Goal: Use online tool/utility: Utilize a website feature to perform a specific function

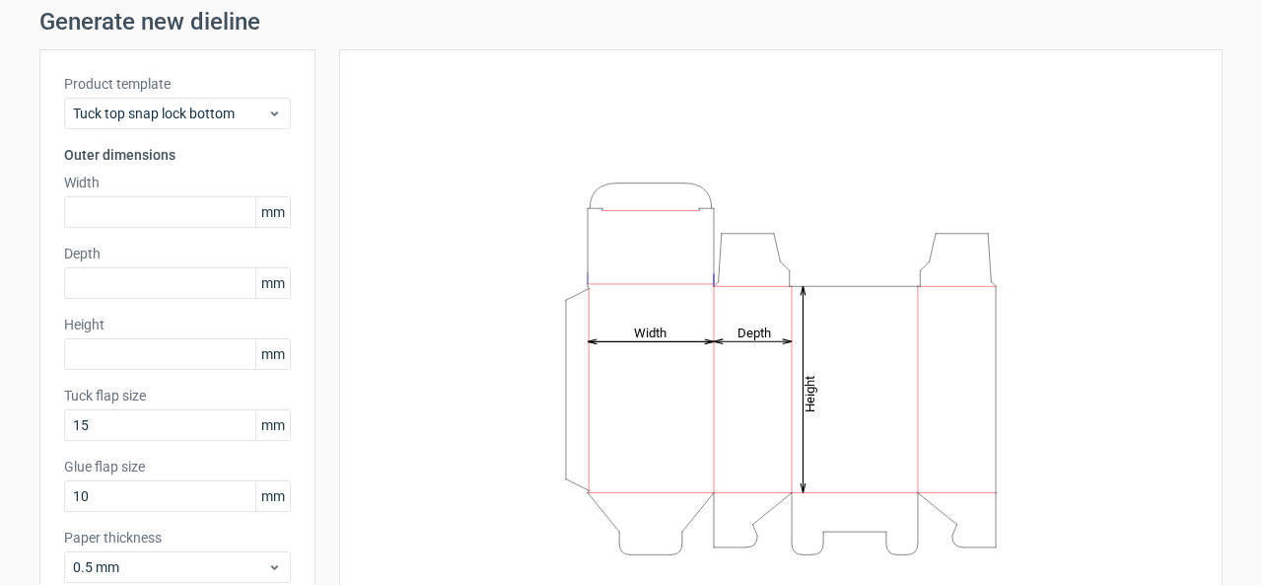
scroll to position [99, 0]
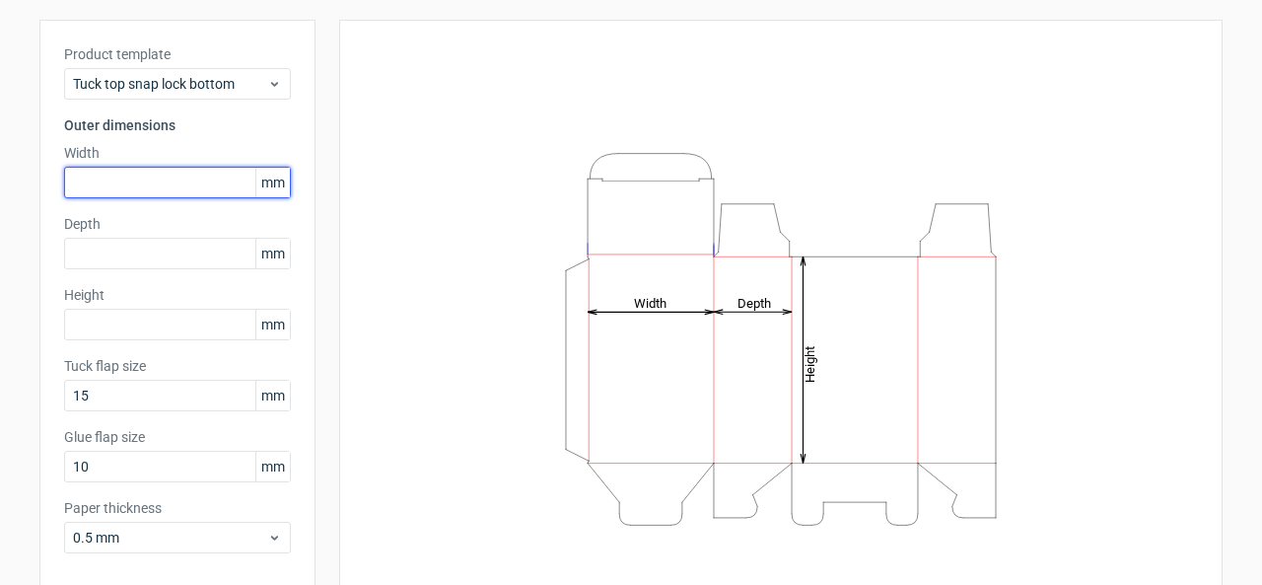
click at [130, 193] on input "text" at bounding box center [177, 183] width 227 height 32
type input "7"
type input "80"
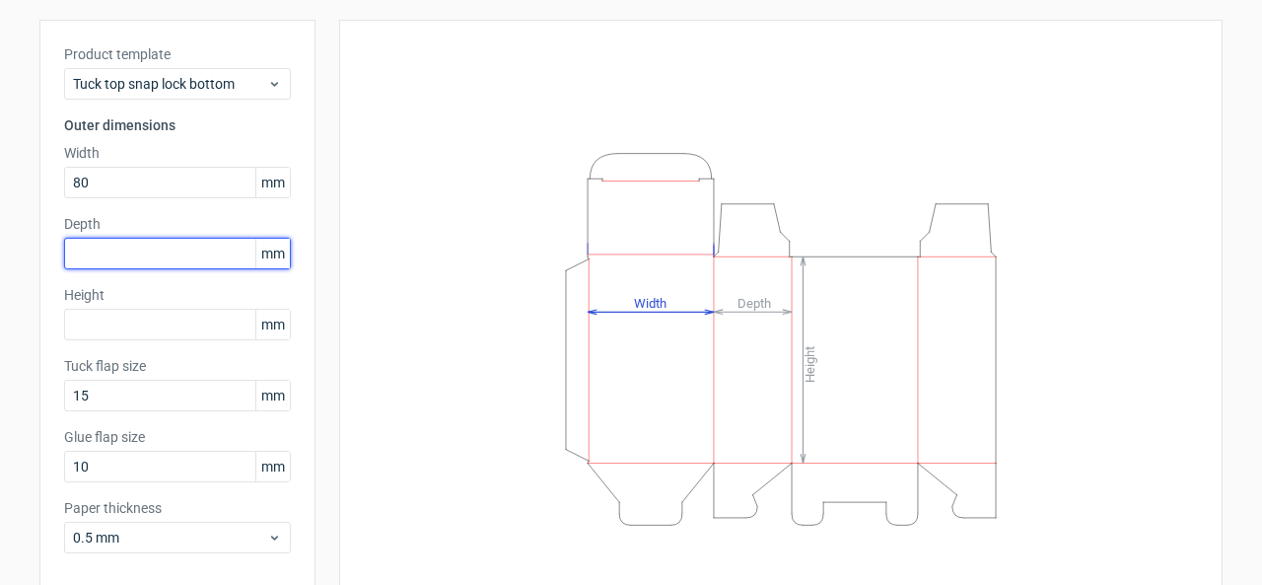
click at [118, 251] on input "text" at bounding box center [177, 254] width 227 height 32
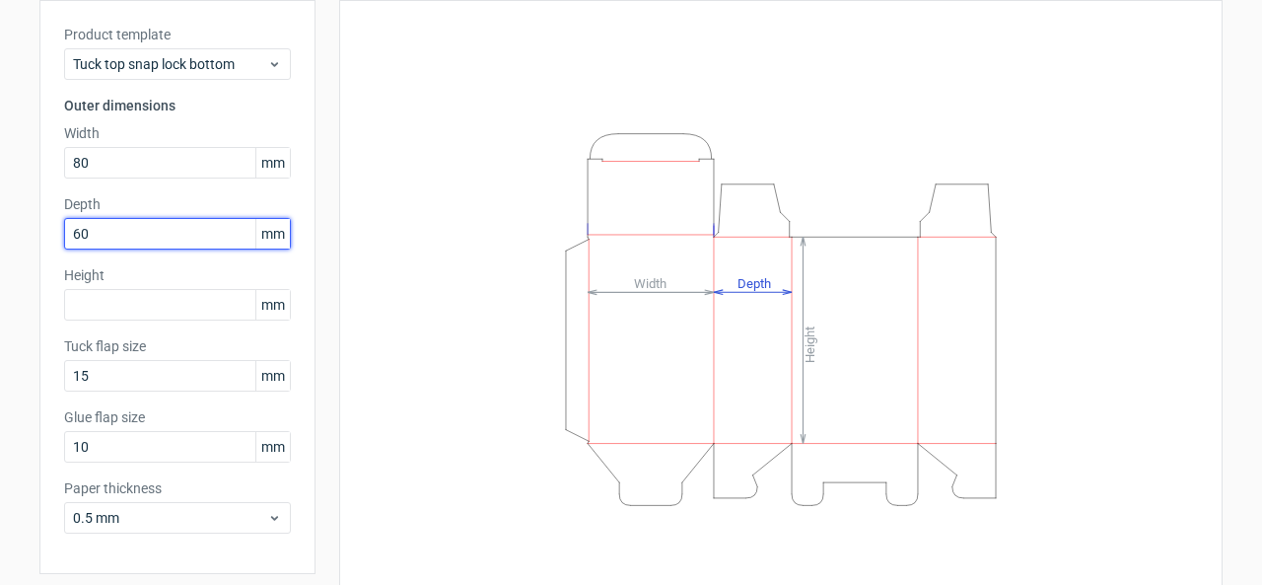
scroll to position [87, 0]
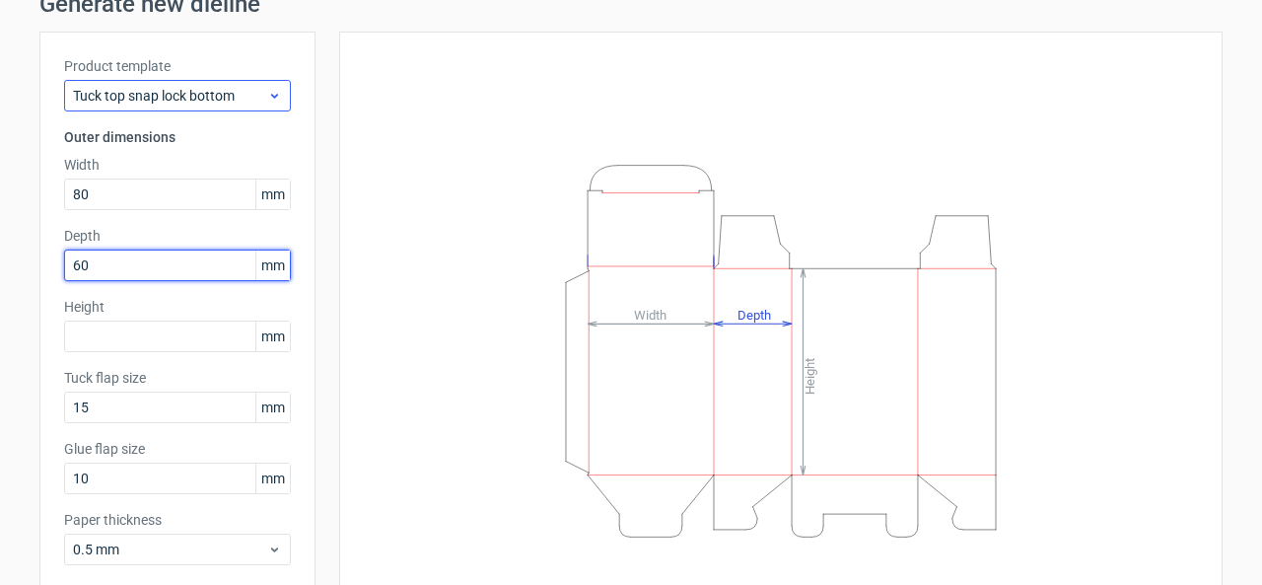
type input "60"
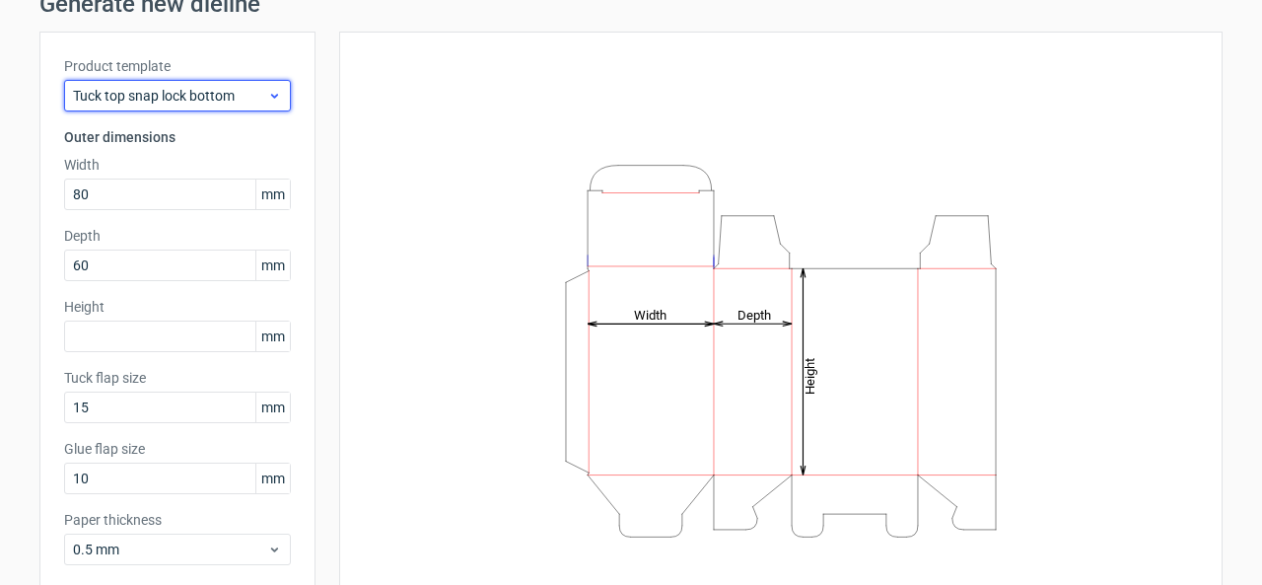
click at [166, 90] on span "Tuck top snap lock bottom" at bounding box center [170, 96] width 194 height 20
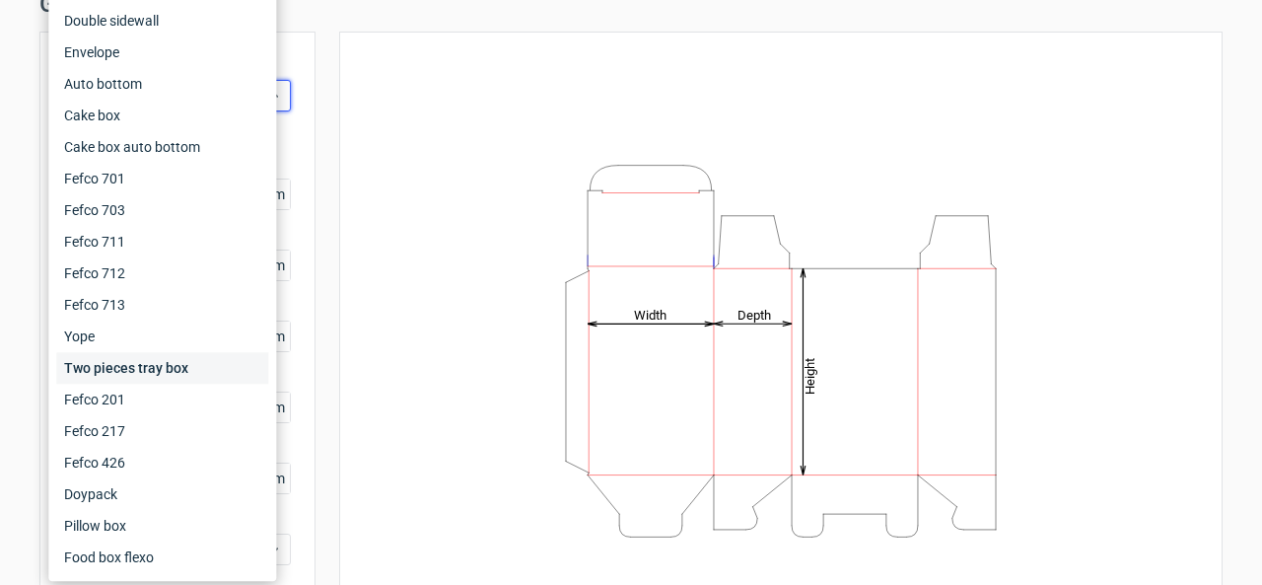
click at [172, 370] on div "Two pieces tray box" at bounding box center [162, 368] width 212 height 32
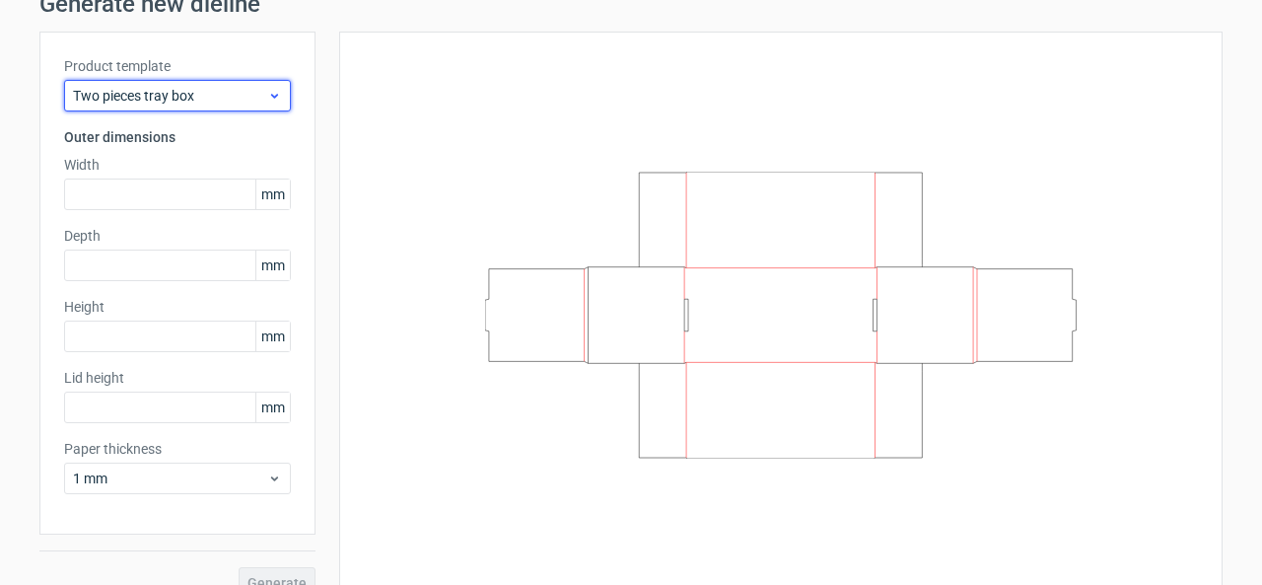
click at [203, 90] on span "Two pieces tray box" at bounding box center [170, 96] width 194 height 20
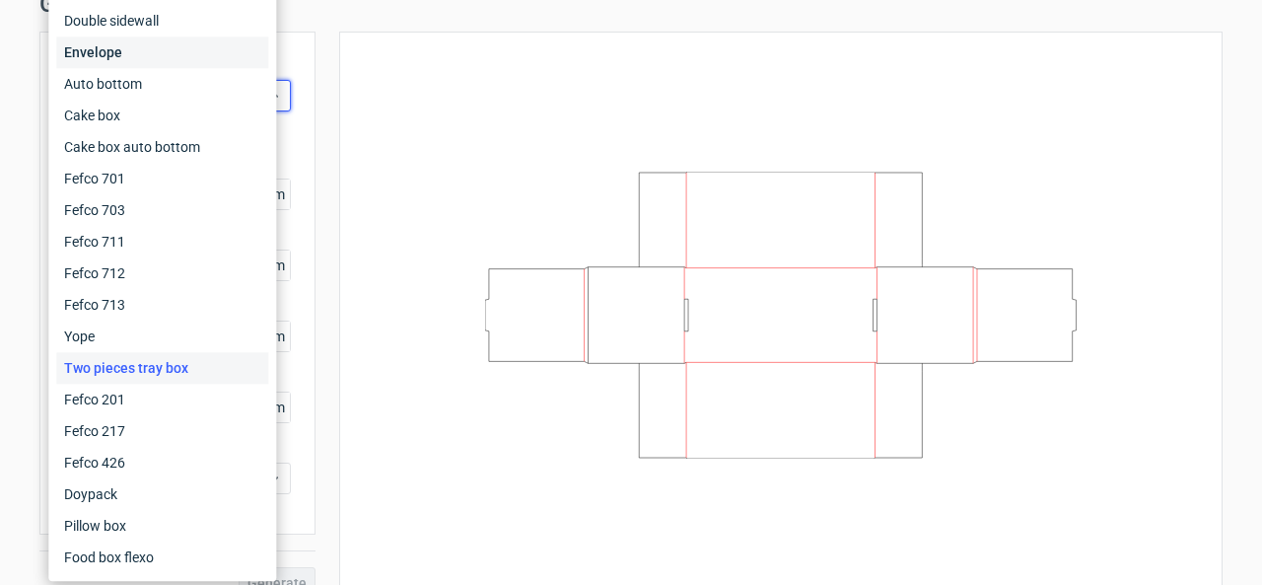
click at [174, 64] on div "Envelope" at bounding box center [162, 52] width 212 height 32
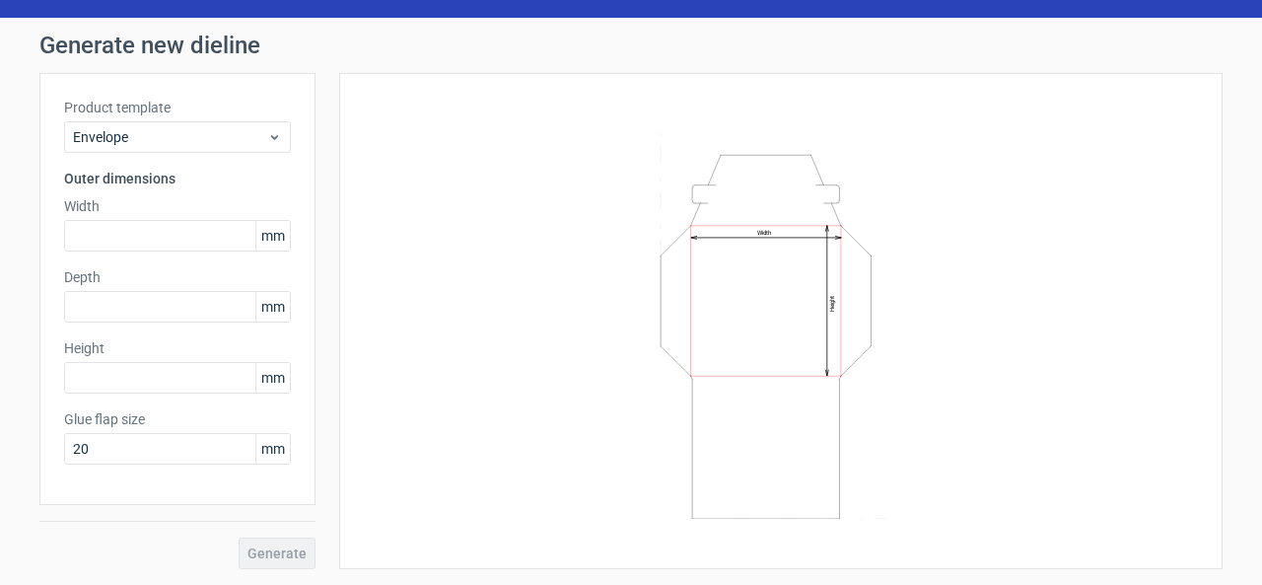
scroll to position [43, 0]
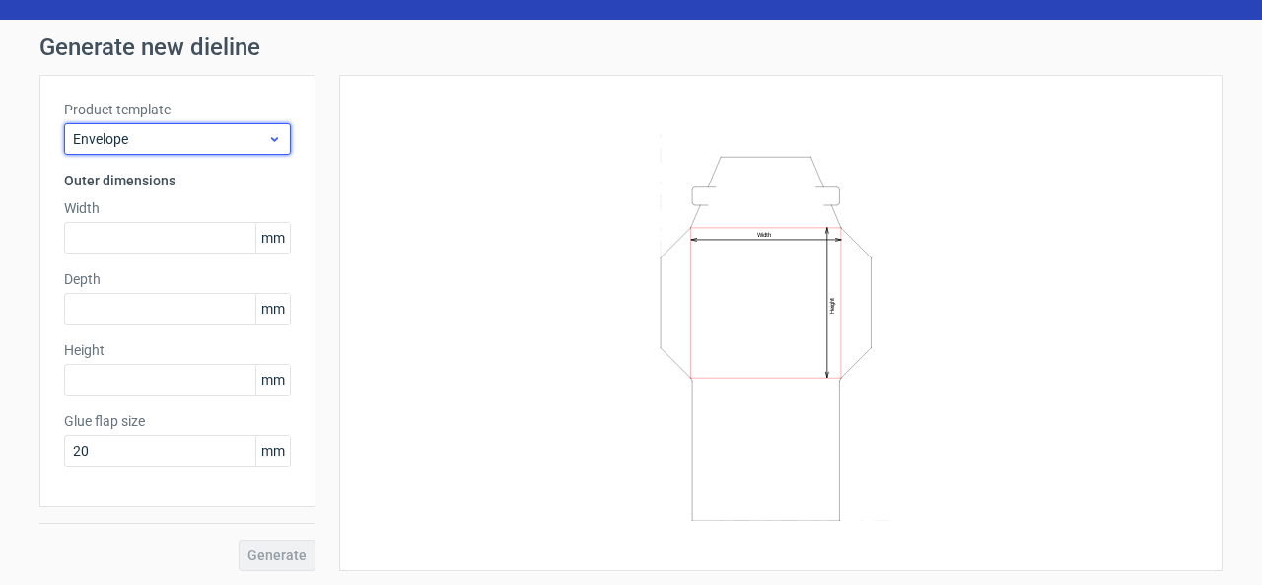
click at [251, 139] on span "Envelope" at bounding box center [170, 139] width 194 height 20
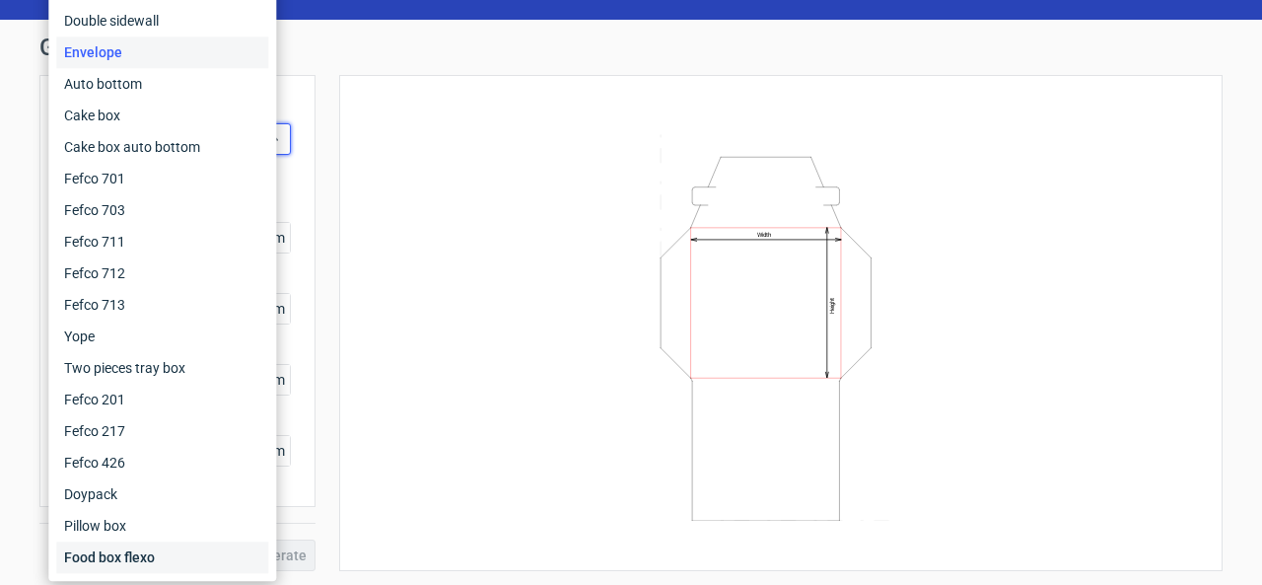
click at [161, 554] on div "Food box flexo" at bounding box center [162, 557] width 212 height 32
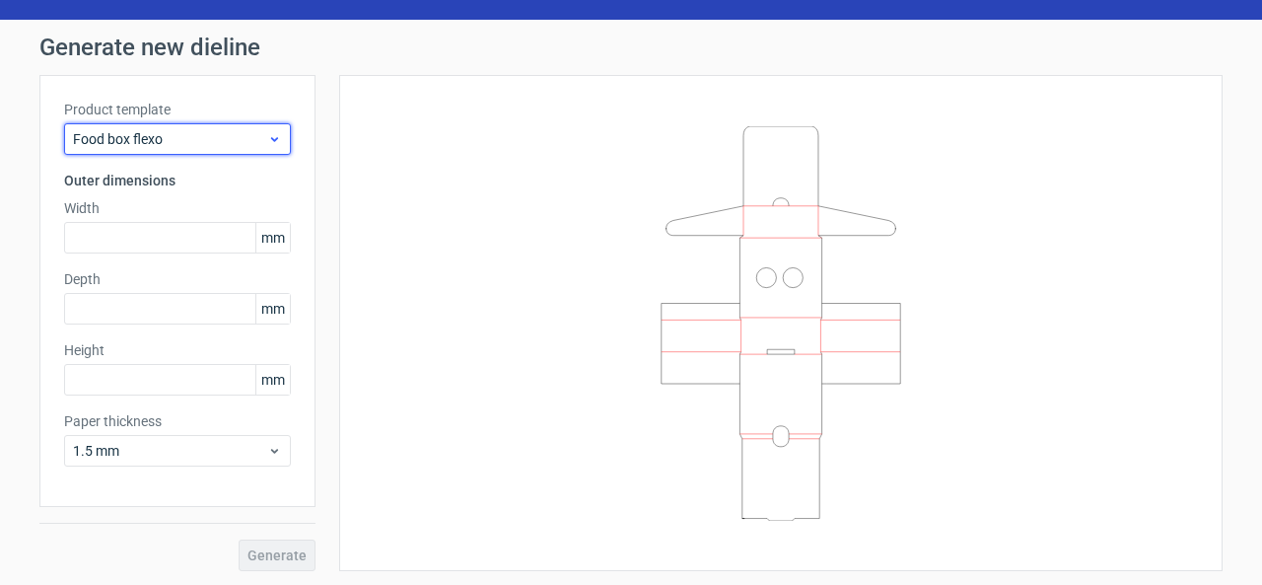
click at [174, 139] on span "Food box flexo" at bounding box center [170, 139] width 194 height 20
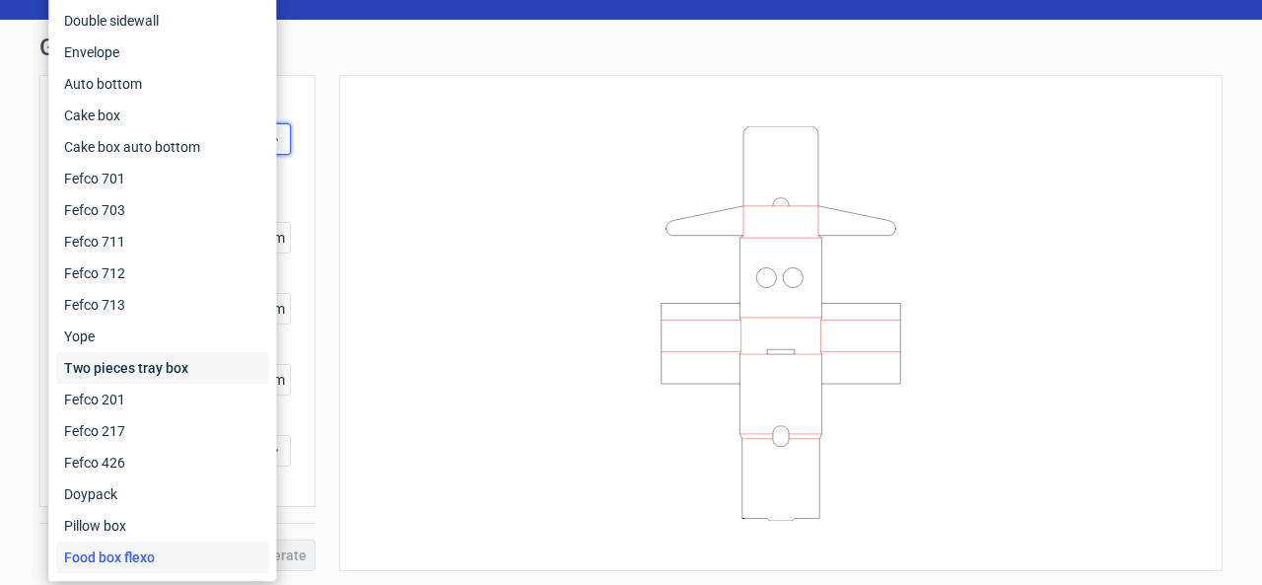
click at [215, 371] on div "Two pieces tray box" at bounding box center [162, 368] width 212 height 32
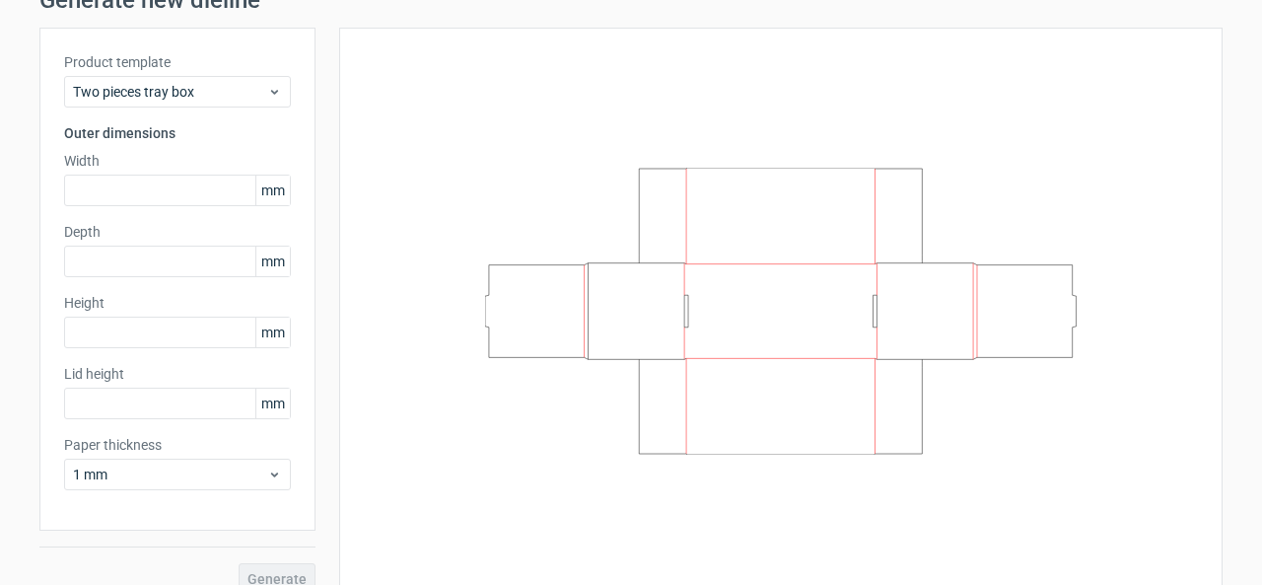
scroll to position [114, 0]
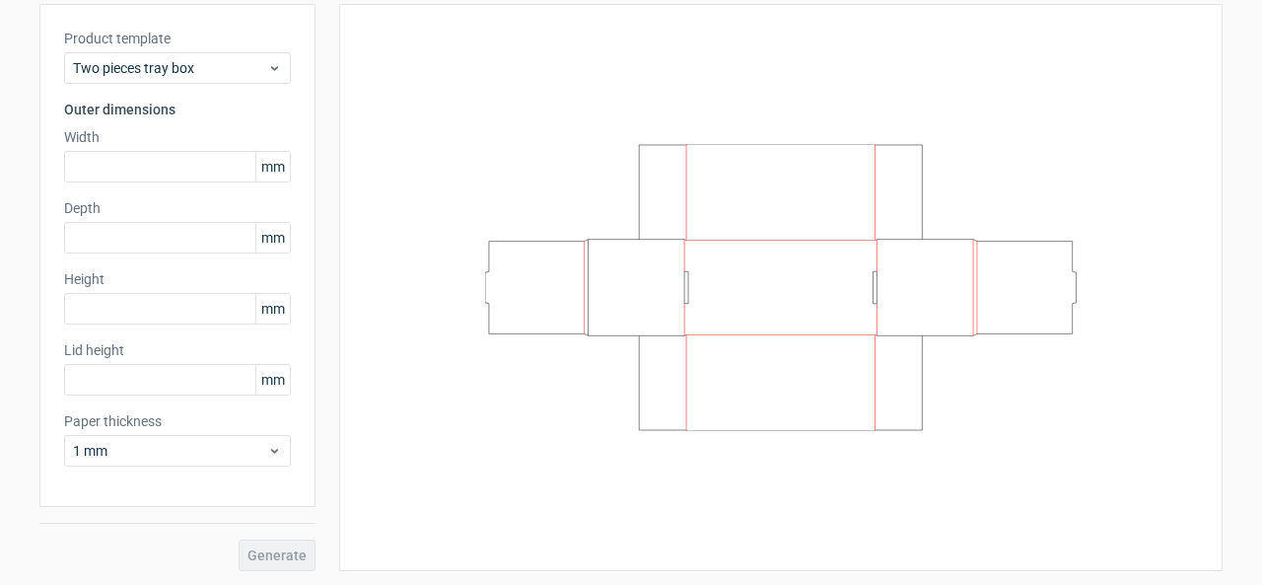
click at [291, 553] on div "Generate" at bounding box center [177, 539] width 276 height 64
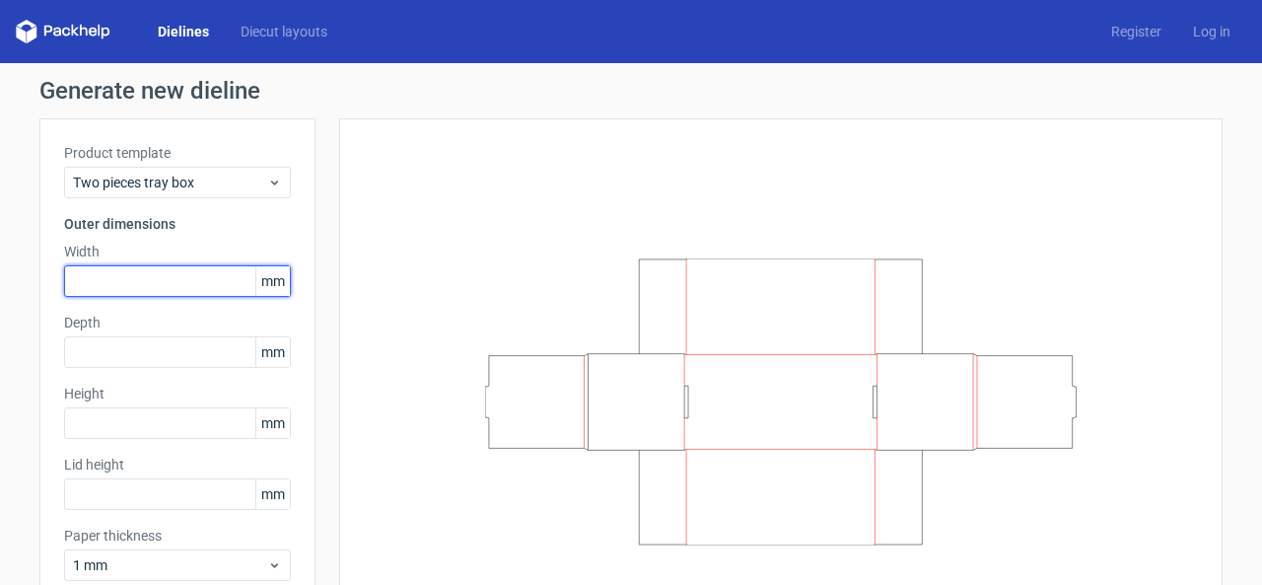
click at [145, 284] on input "text" at bounding box center [177, 281] width 227 height 32
type input "80"
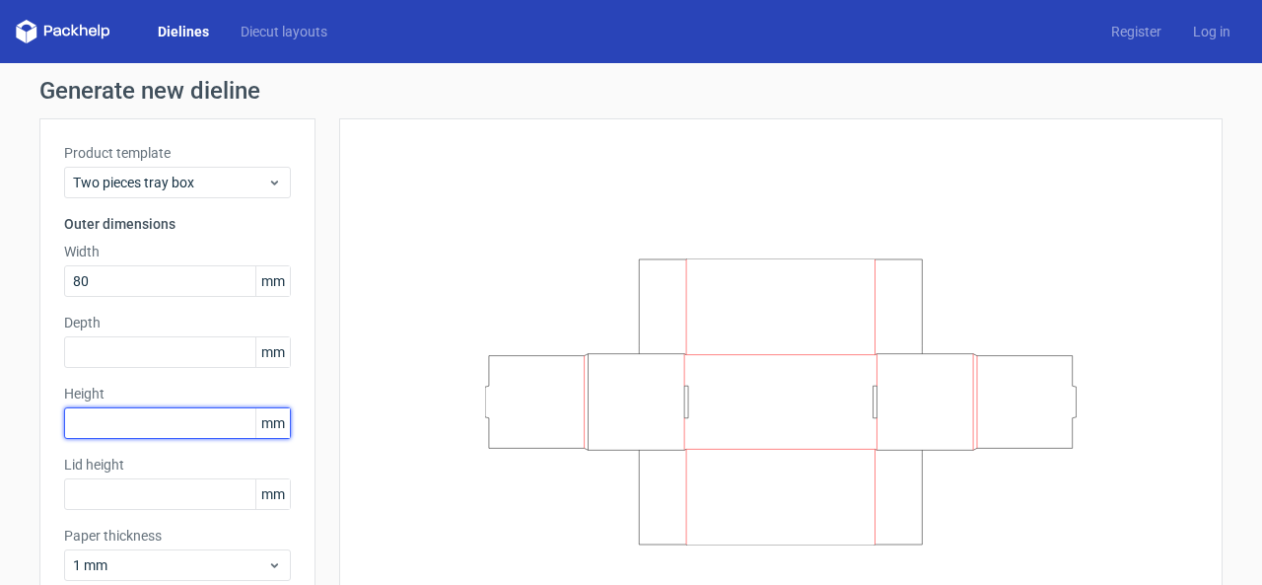
click at [109, 417] on input "text" at bounding box center [177, 423] width 227 height 32
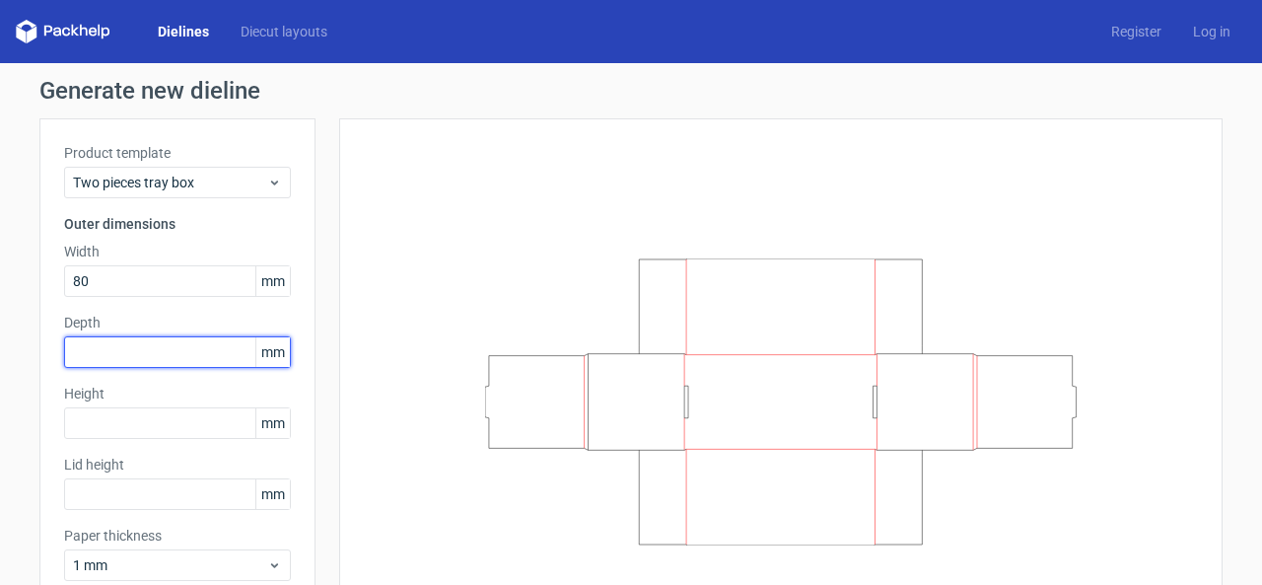
click at [107, 365] on input "text" at bounding box center [177, 352] width 227 height 32
type input "170"
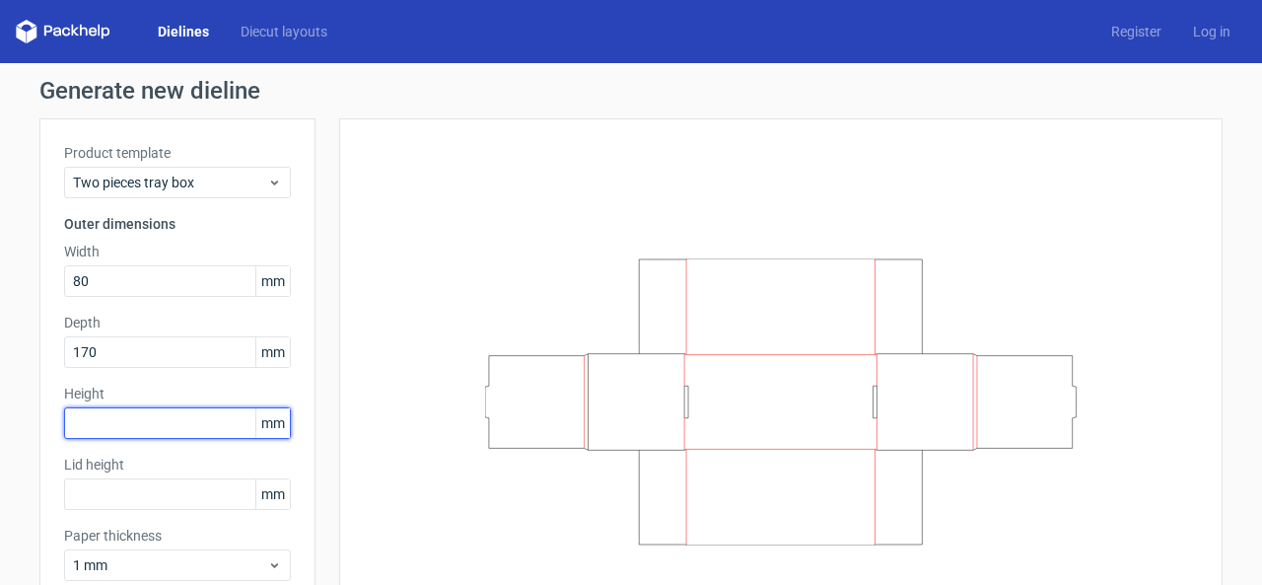
click at [118, 418] on input "text" at bounding box center [177, 423] width 227 height 32
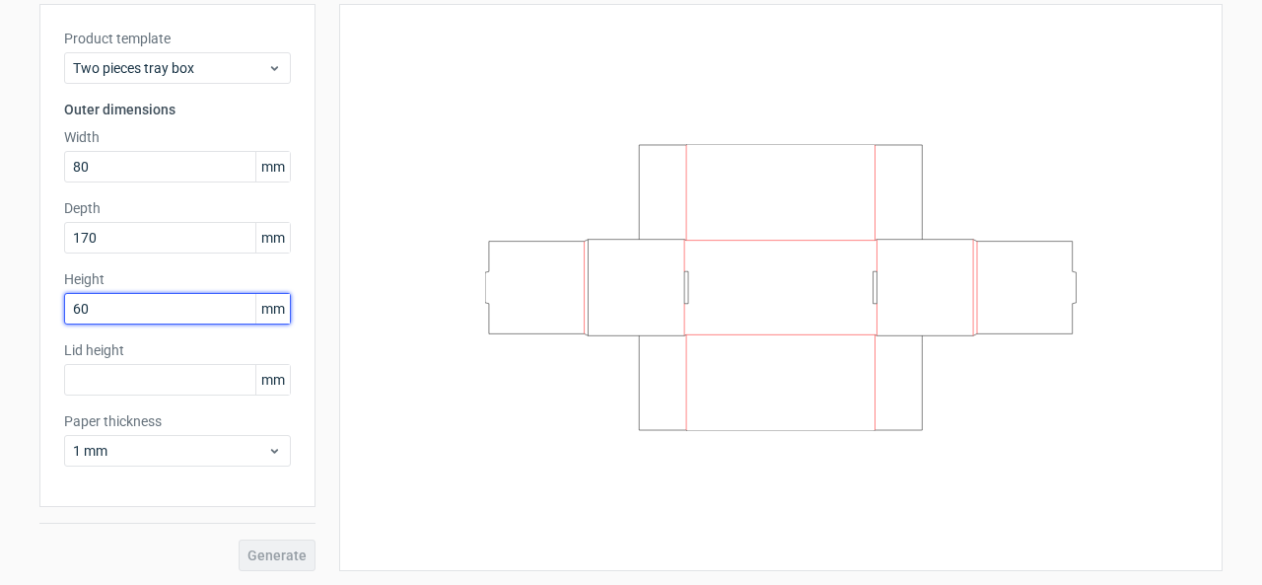
scroll to position [114, 0]
type input "60"
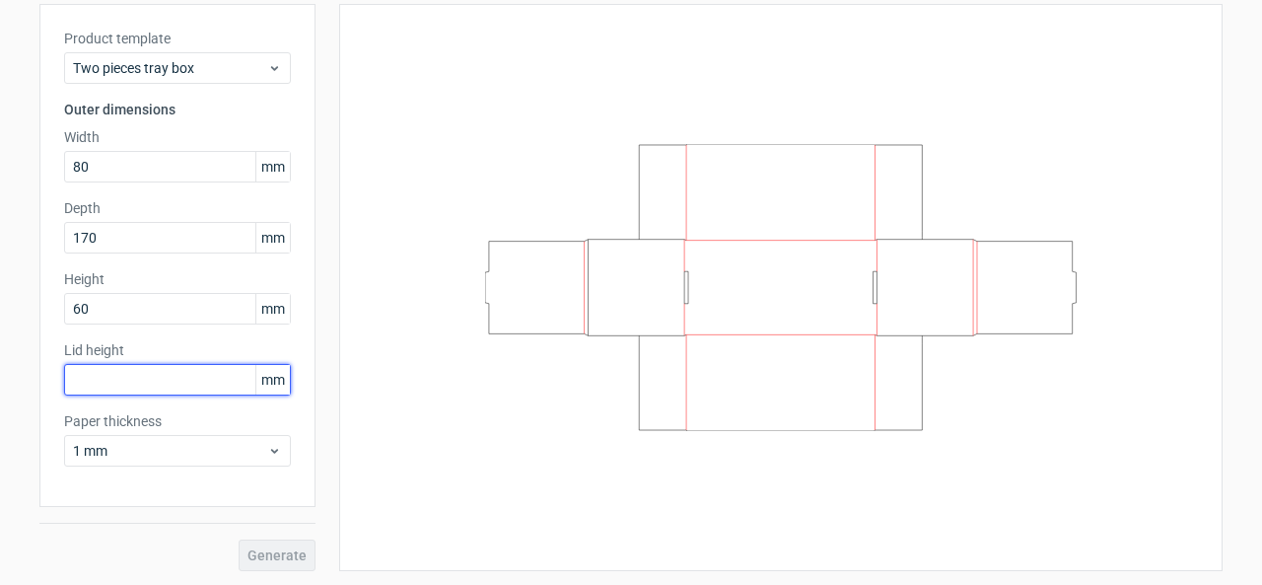
click at [185, 381] on input "text" at bounding box center [177, 380] width 227 height 32
type input "2"
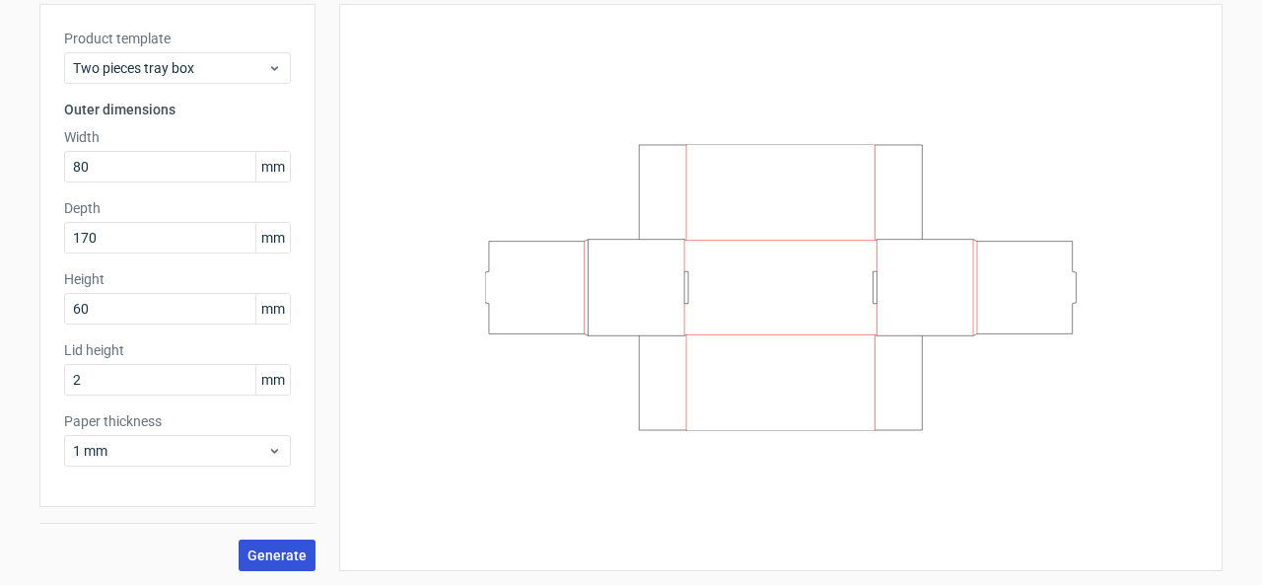
click at [262, 539] on button "Generate" at bounding box center [277, 555] width 77 height 32
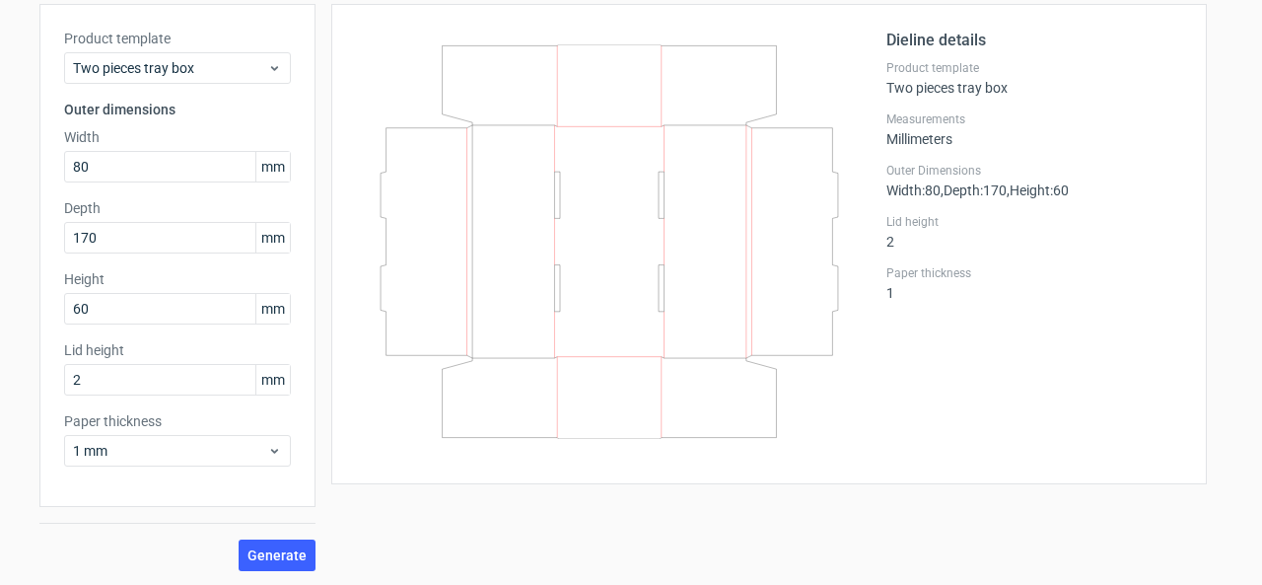
scroll to position [16, 0]
